Goal: Task Accomplishment & Management: Manage account settings

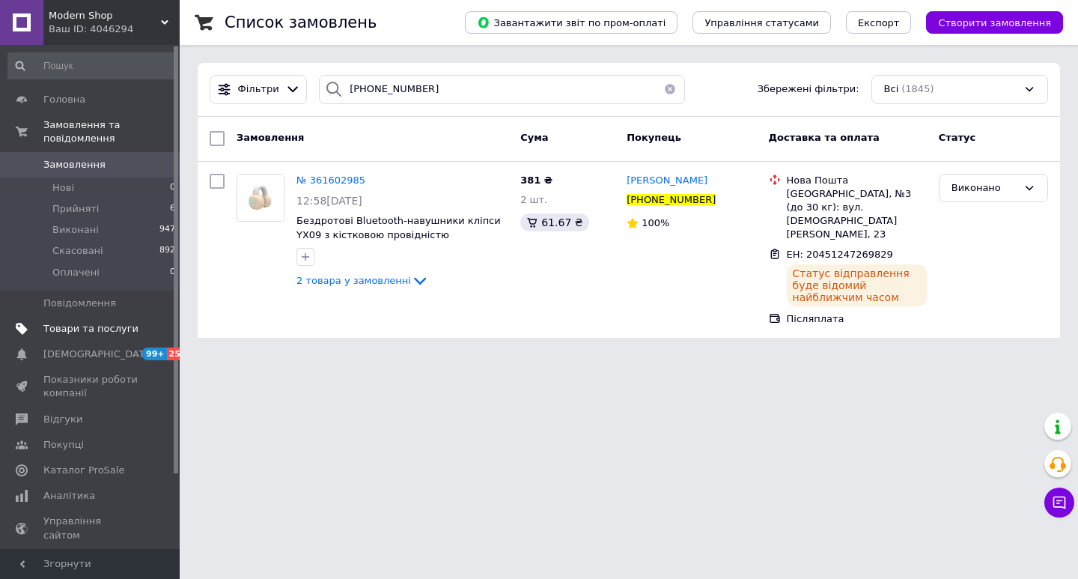
click at [103, 324] on link "Товари та послуги" at bounding box center [92, 328] width 184 height 25
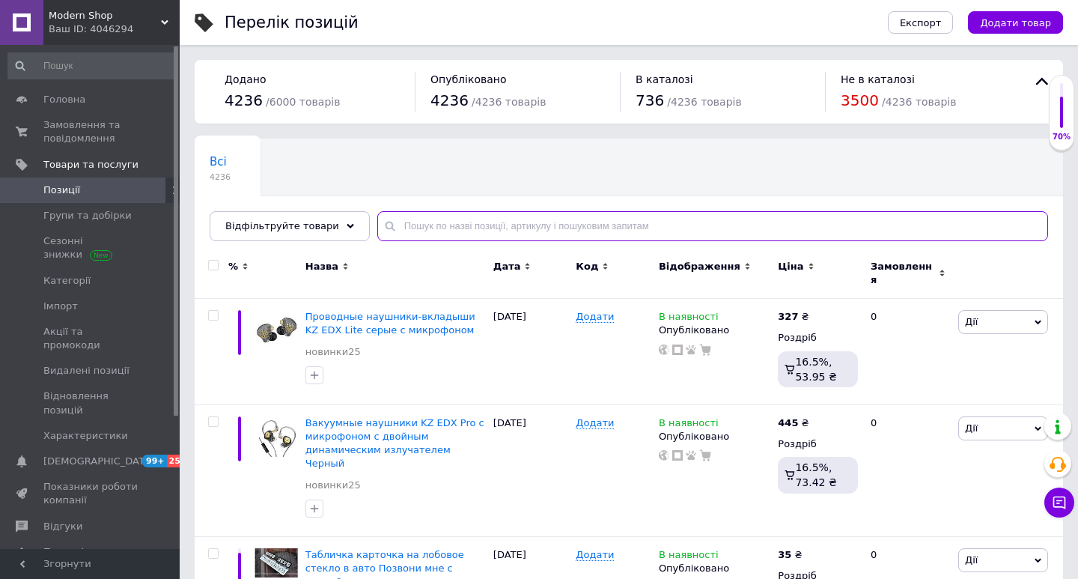
click at [441, 226] on input "text" at bounding box center [712, 226] width 671 height 30
paste input "10,1-дюймовий смарт-планшет P70 Android"
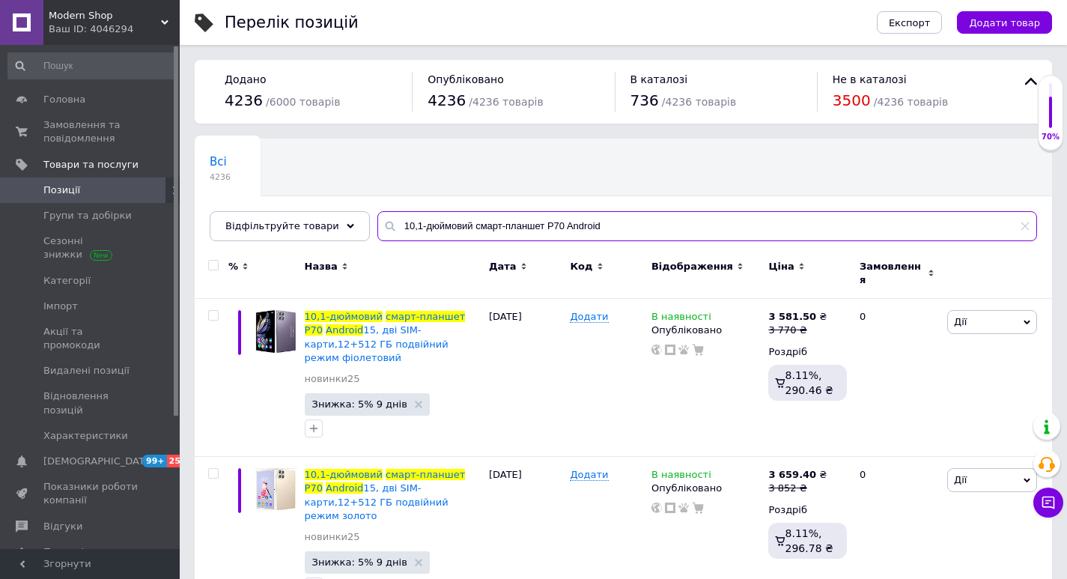
click at [458, 228] on input "10,1-дюймовий смарт-планшет P70 Android" at bounding box center [706, 226] width 659 height 30
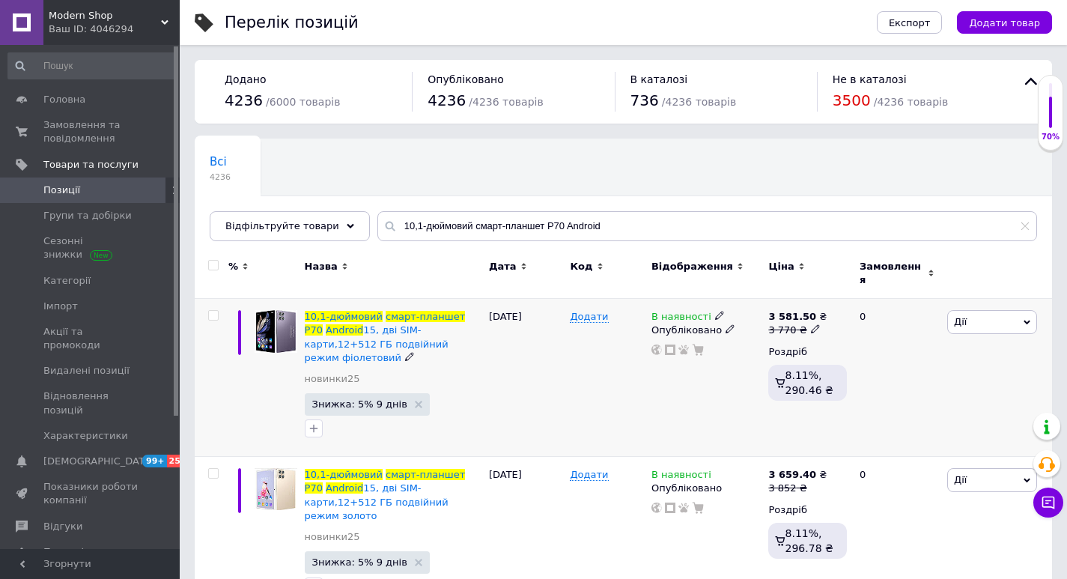
click at [715, 311] on icon at bounding box center [719, 315] width 9 height 9
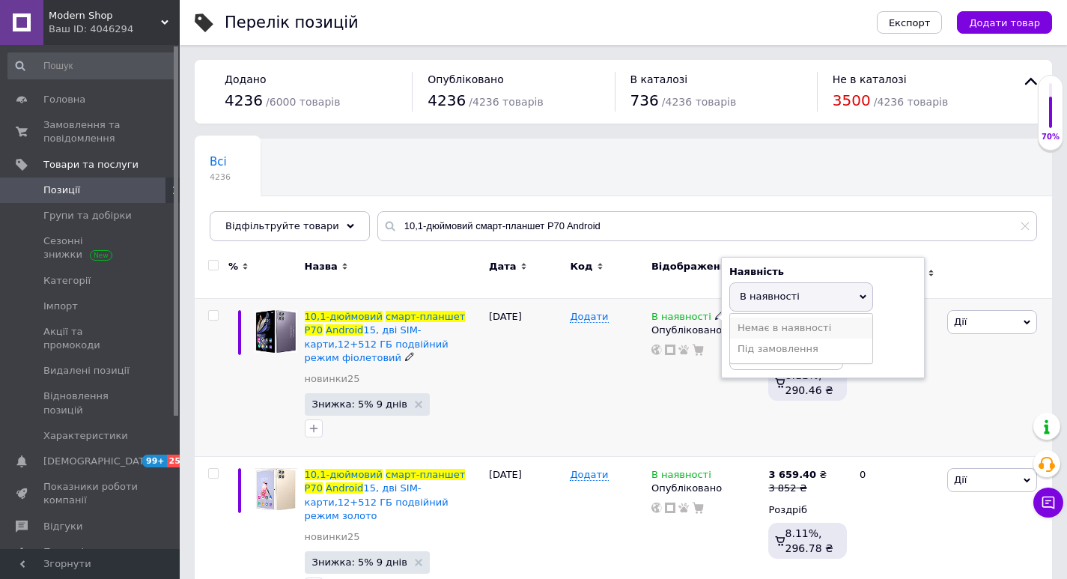
click at [753, 322] on li "Немає в наявності" at bounding box center [801, 327] width 142 height 21
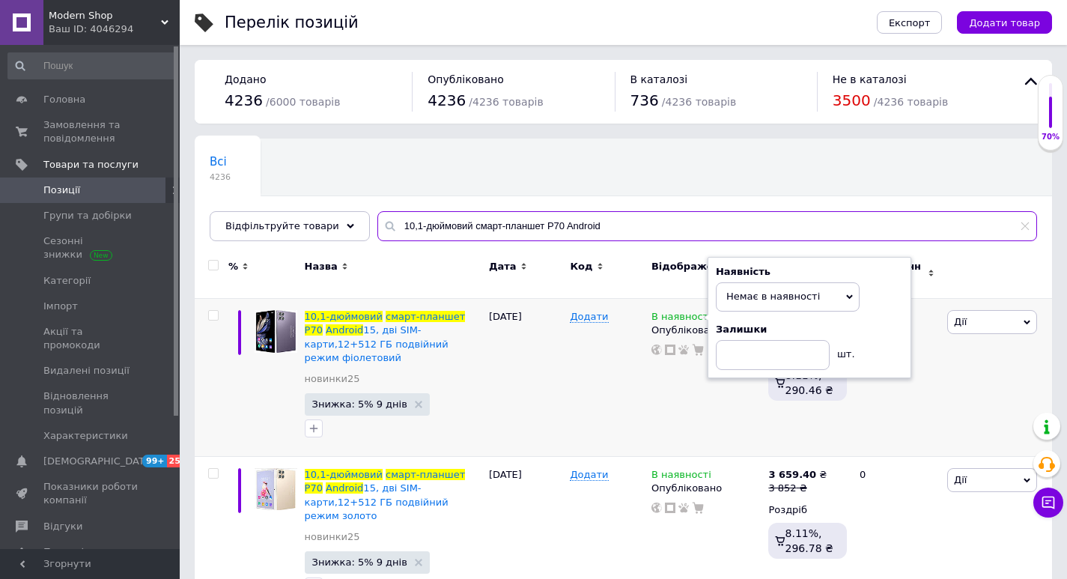
click at [627, 234] on input "10,1-дюймовий смарт-планшет P70 Android" at bounding box center [706, 226] width 659 height 30
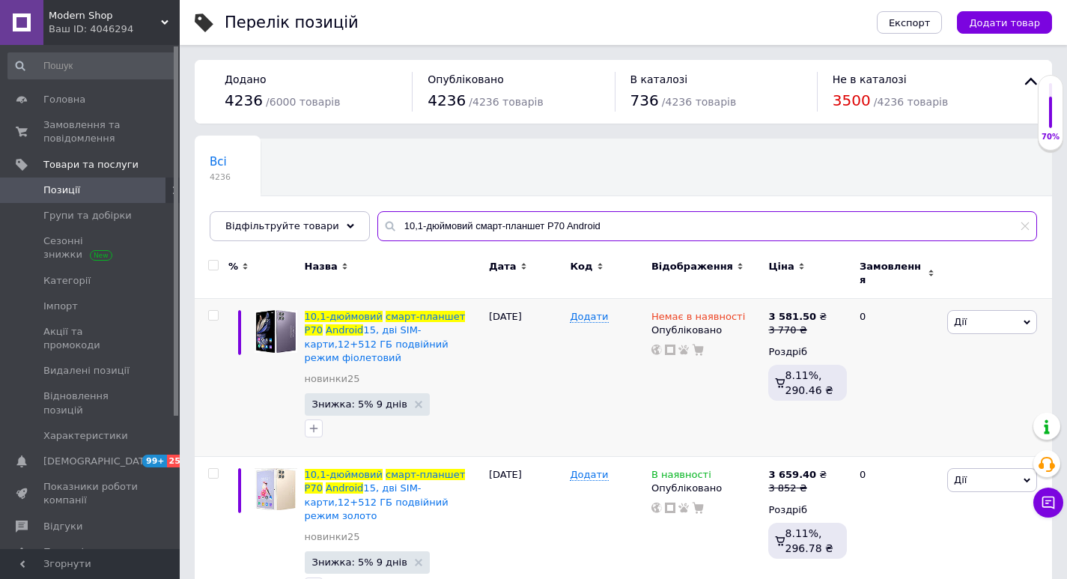
click at [627, 234] on input "10,1-дюймовий смарт-планшет P70 Android" at bounding box center [706, 226] width 659 height 30
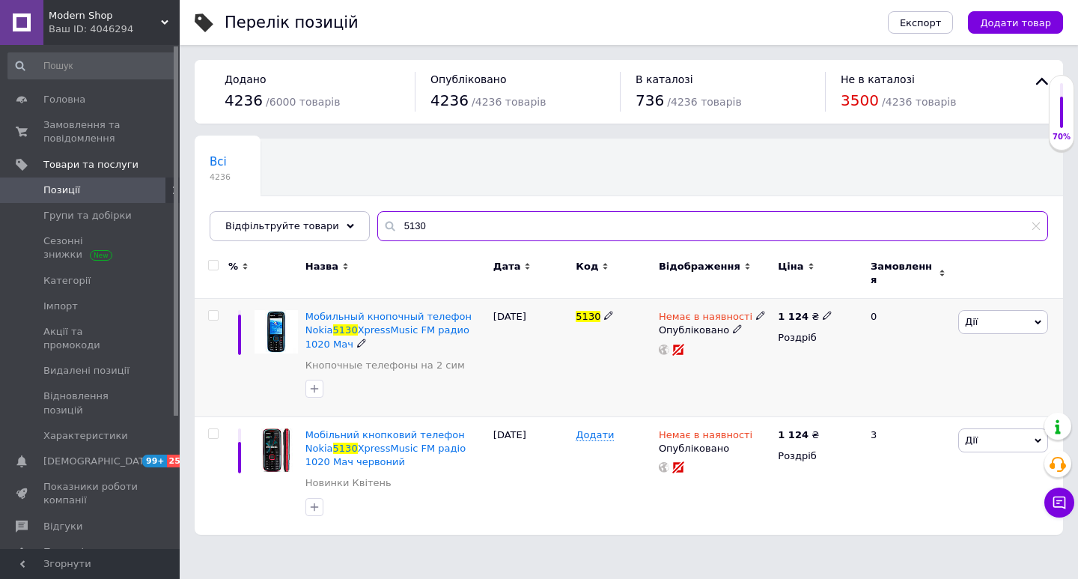
type input "5130"
click at [756, 311] on icon at bounding box center [760, 315] width 9 height 9
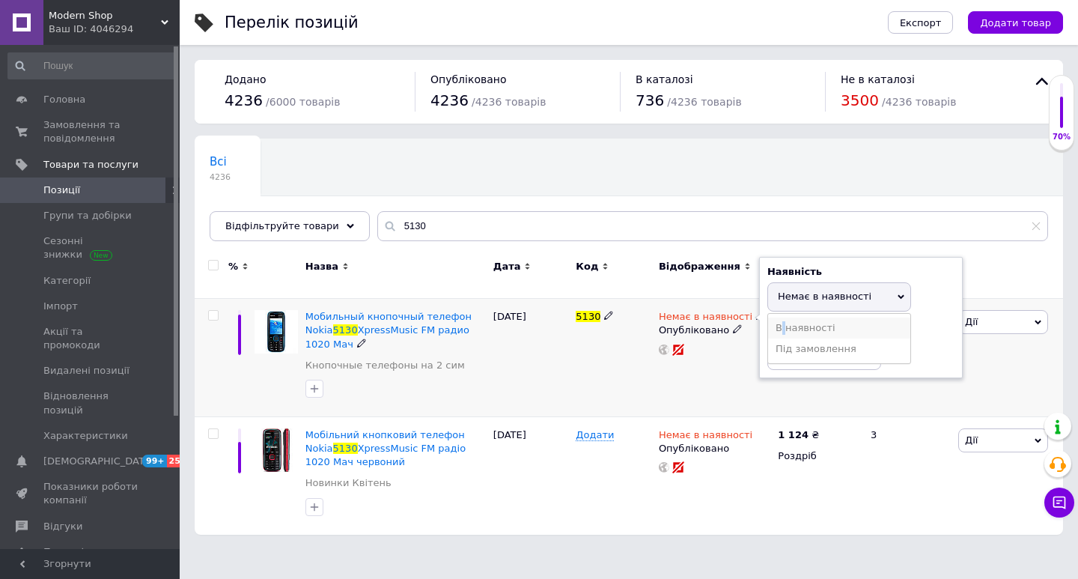
click at [783, 317] on li "В наявності" at bounding box center [839, 327] width 142 height 21
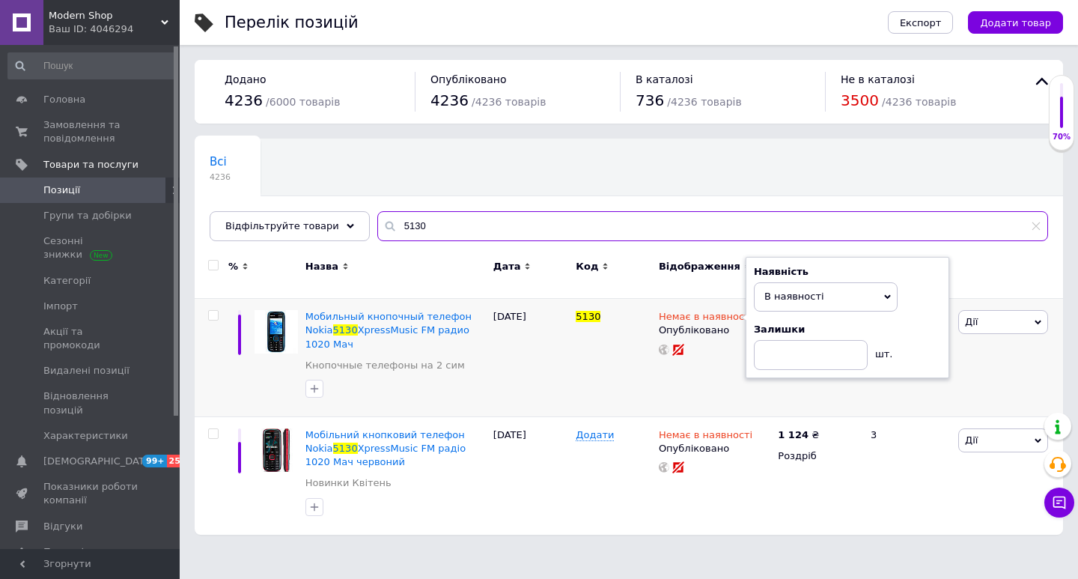
click at [597, 234] on input "5130" at bounding box center [712, 226] width 671 height 30
